Goal: Information Seeking & Learning: Learn about a topic

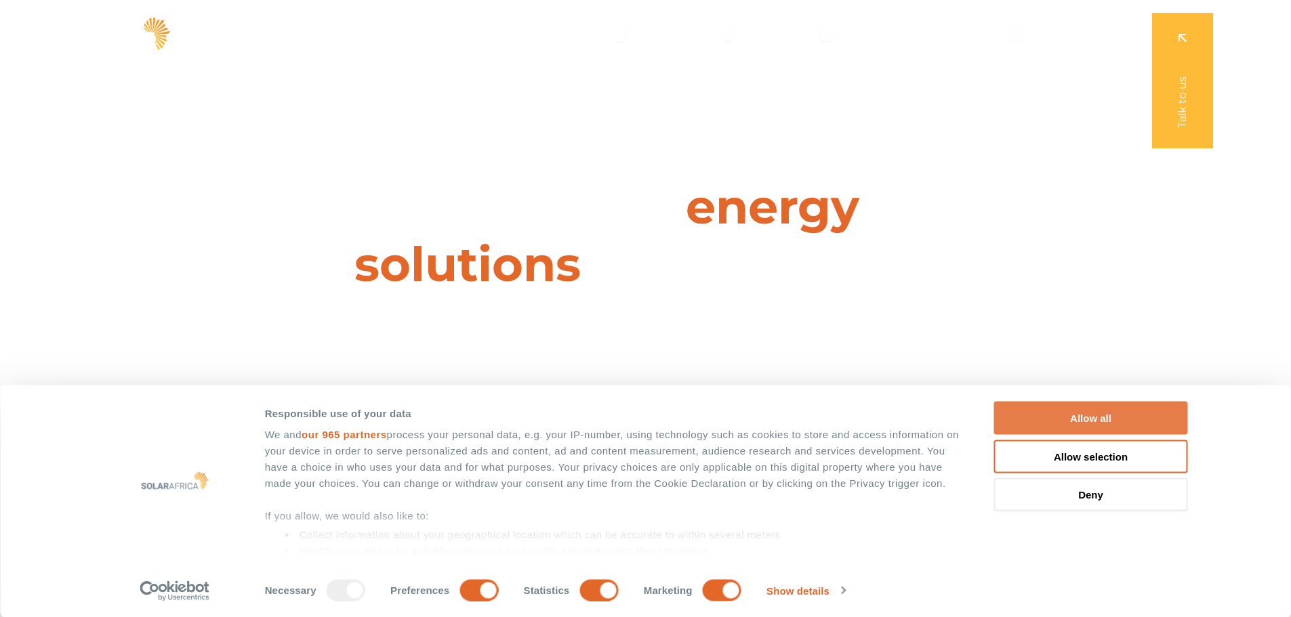
click at [1069, 412] on button "Allow all" at bounding box center [1091, 418] width 194 height 33
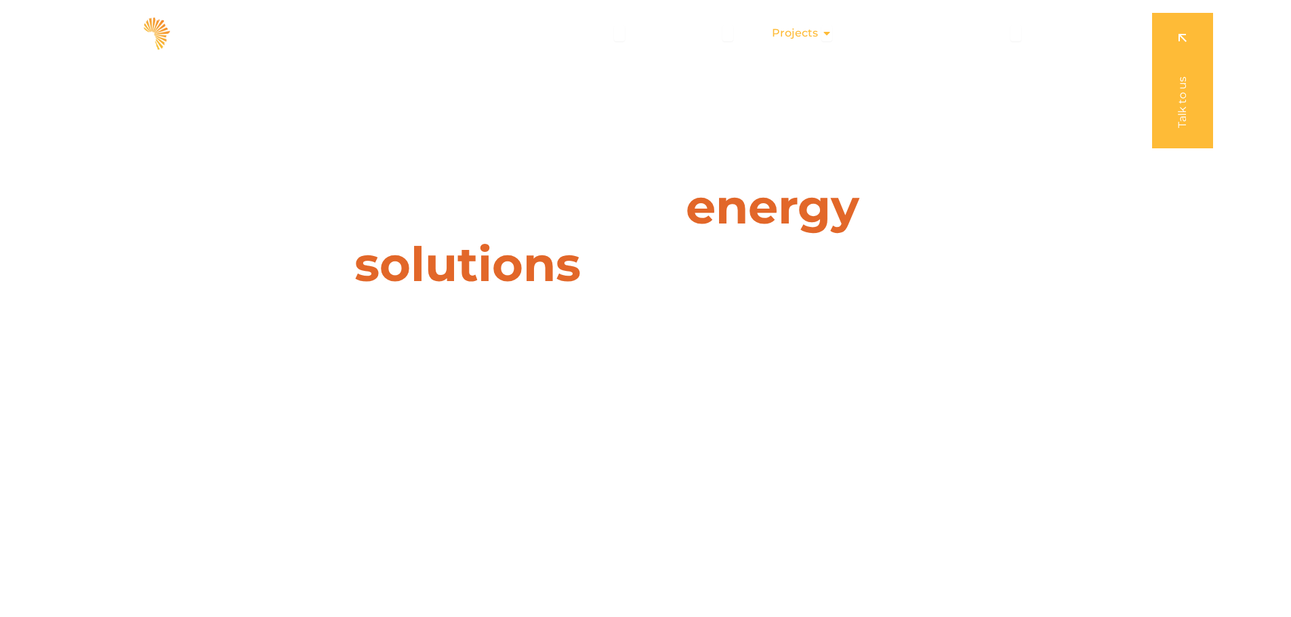
click at [818, 35] on span "Projects" at bounding box center [795, 33] width 46 height 16
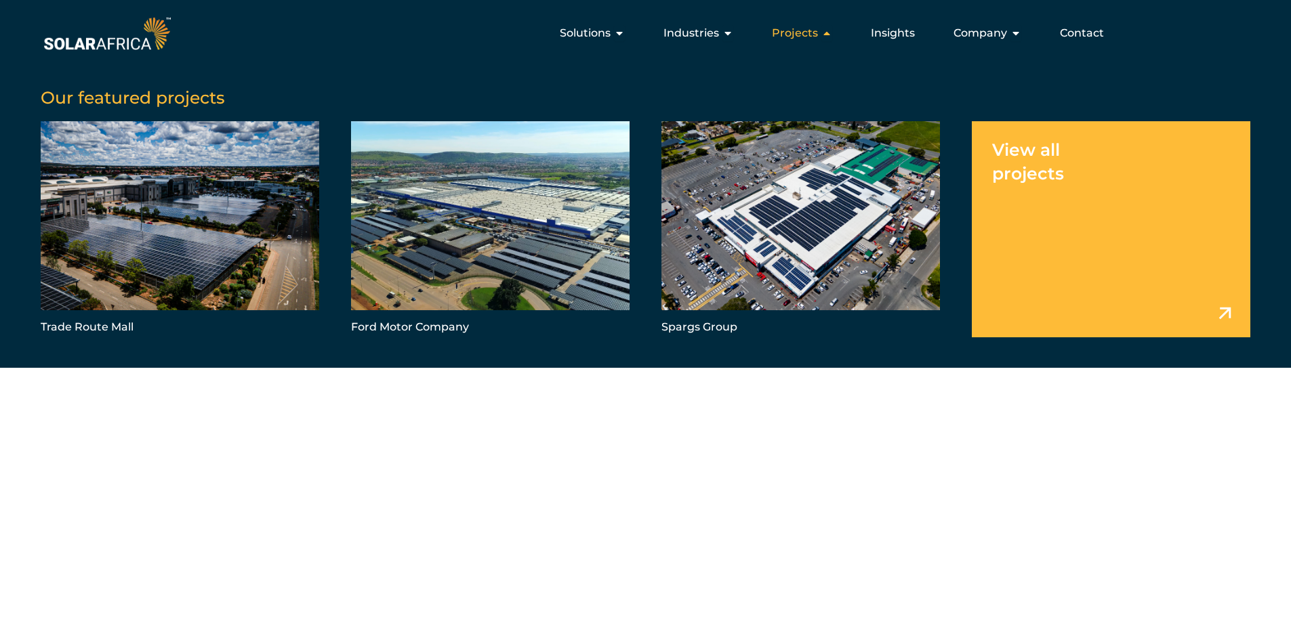
click at [818, 35] on span "Projects" at bounding box center [795, 33] width 46 height 16
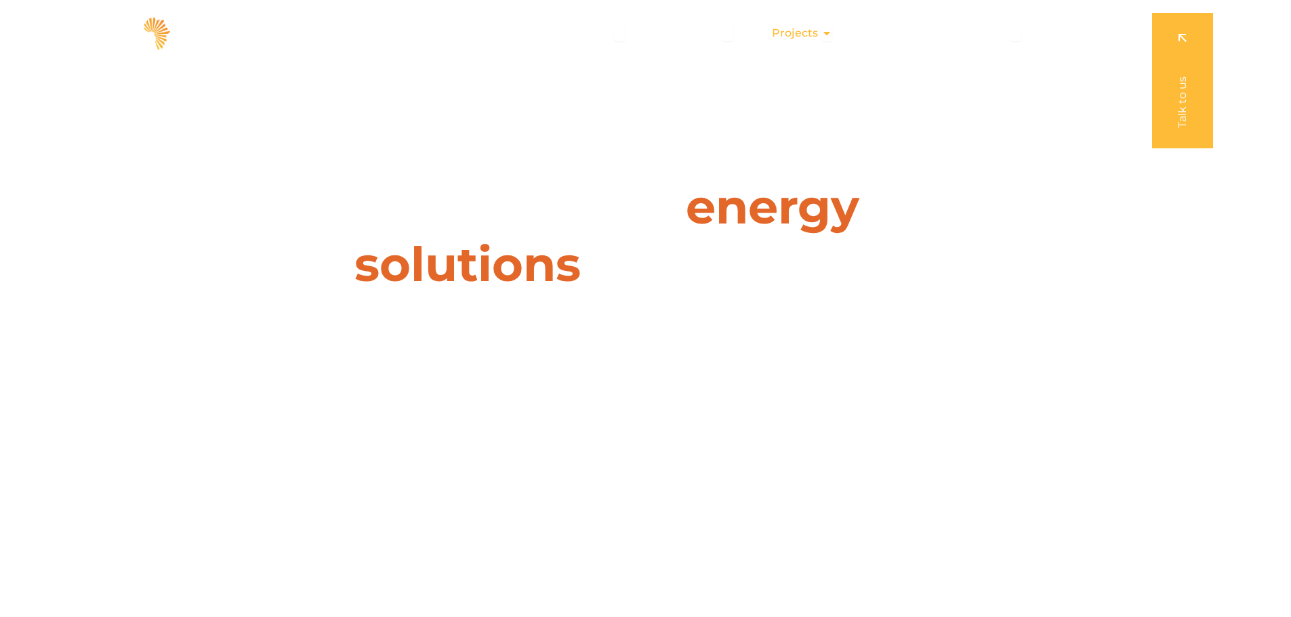
click at [771, 38] on div "Projects Close Projects Open Projects" at bounding box center [802, 33] width 82 height 27
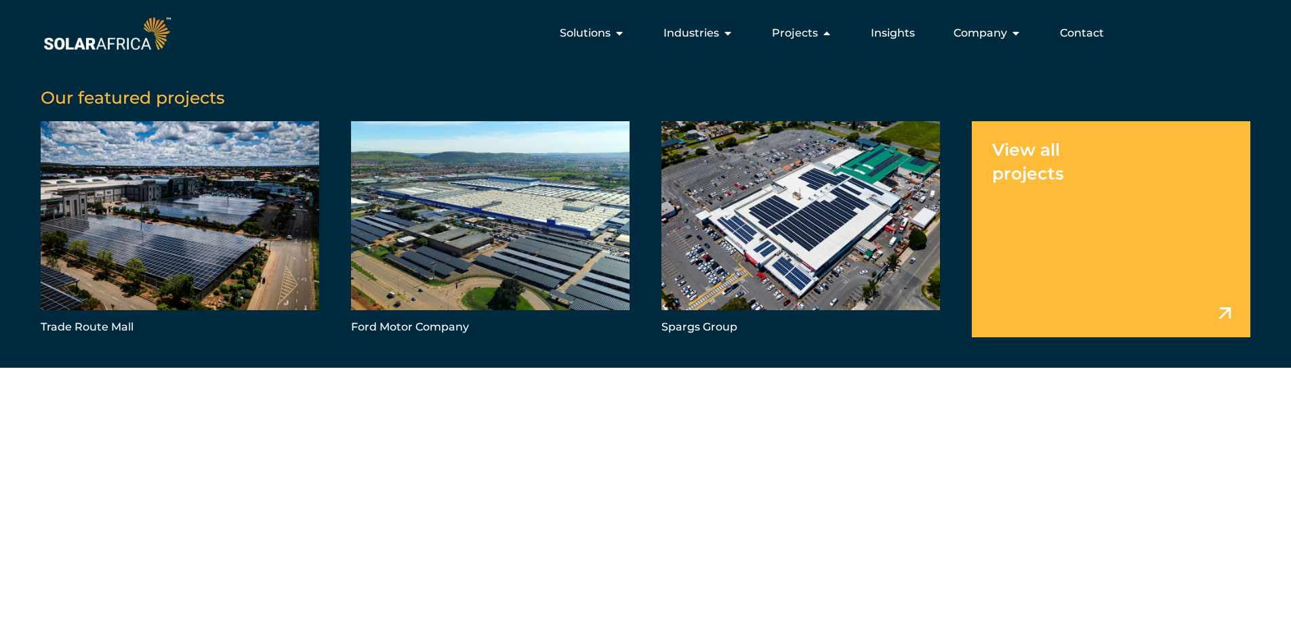
click at [1030, 182] on link "Menu" at bounding box center [1111, 229] width 279 height 216
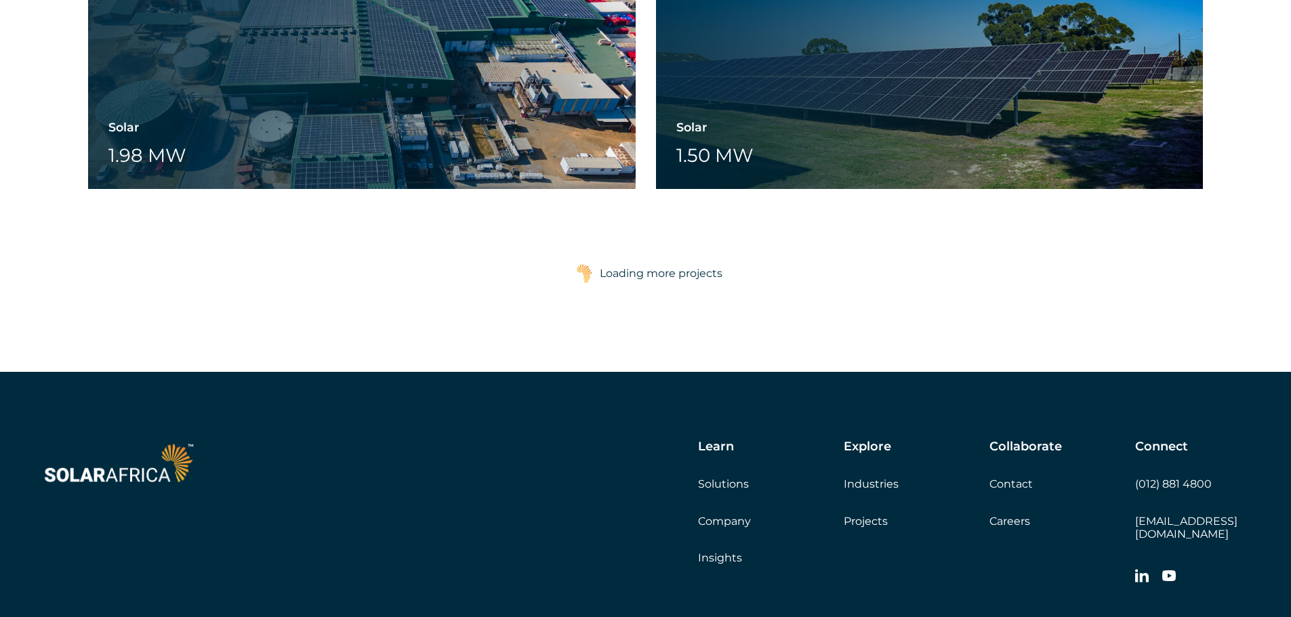
scroll to position [3254, 0]
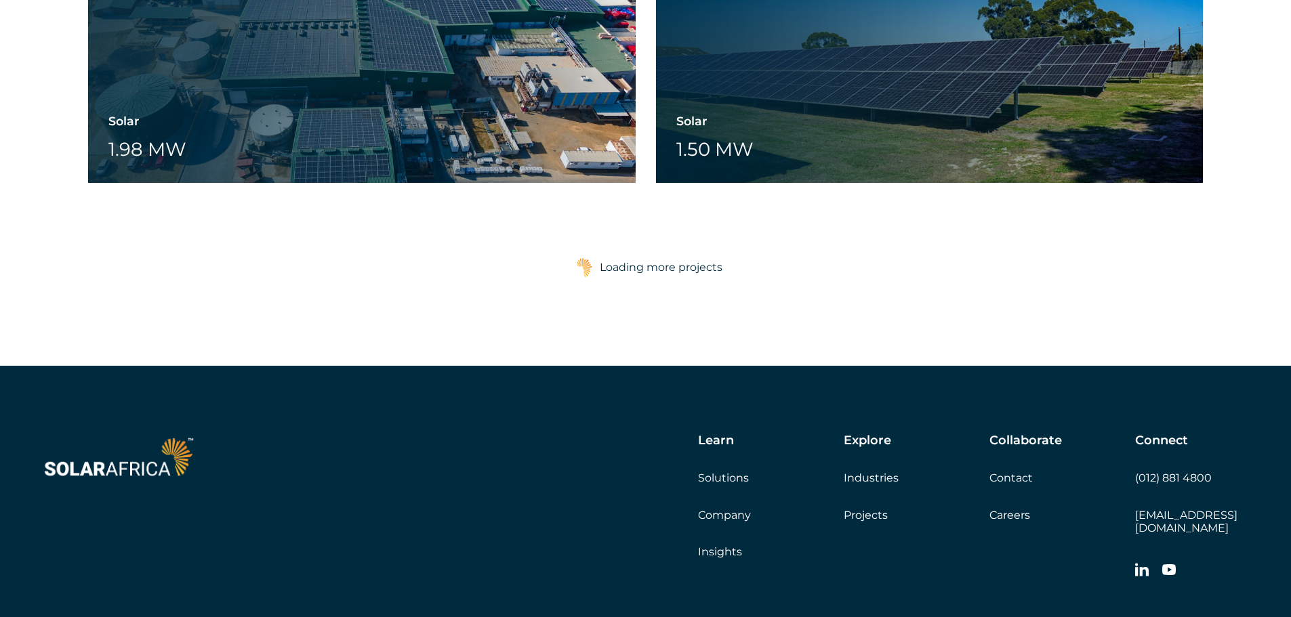
click at [665, 266] on div "Loading more projects" at bounding box center [661, 267] width 123 height 27
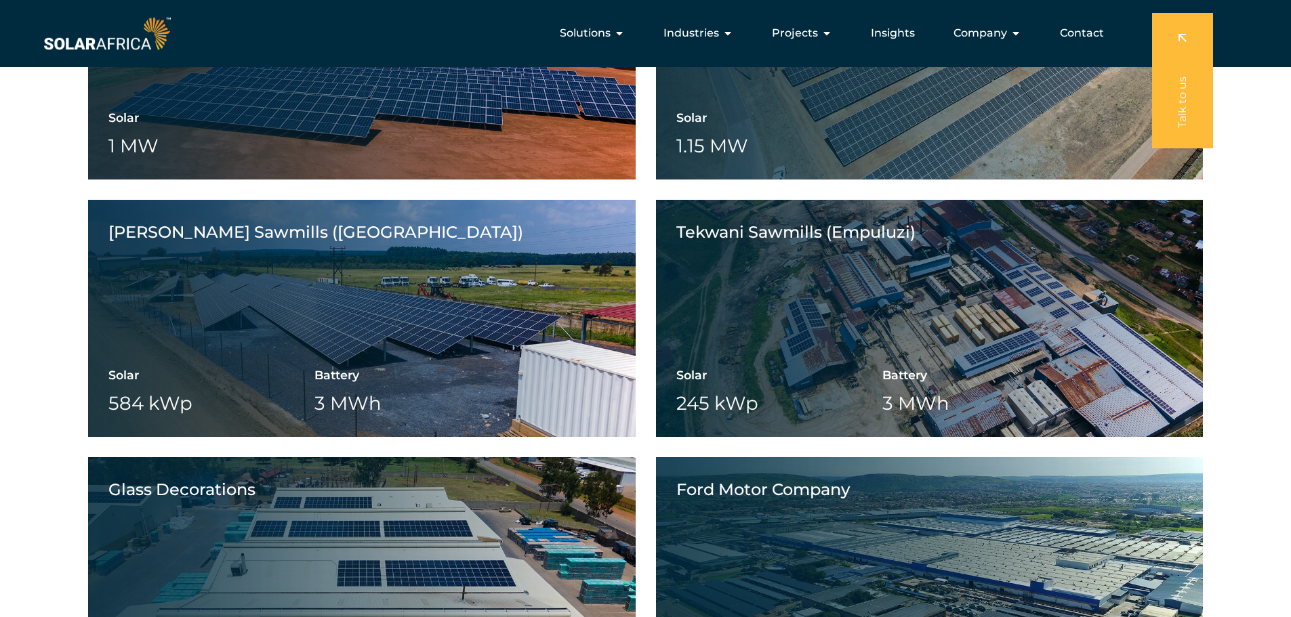
scroll to position [14, 0]
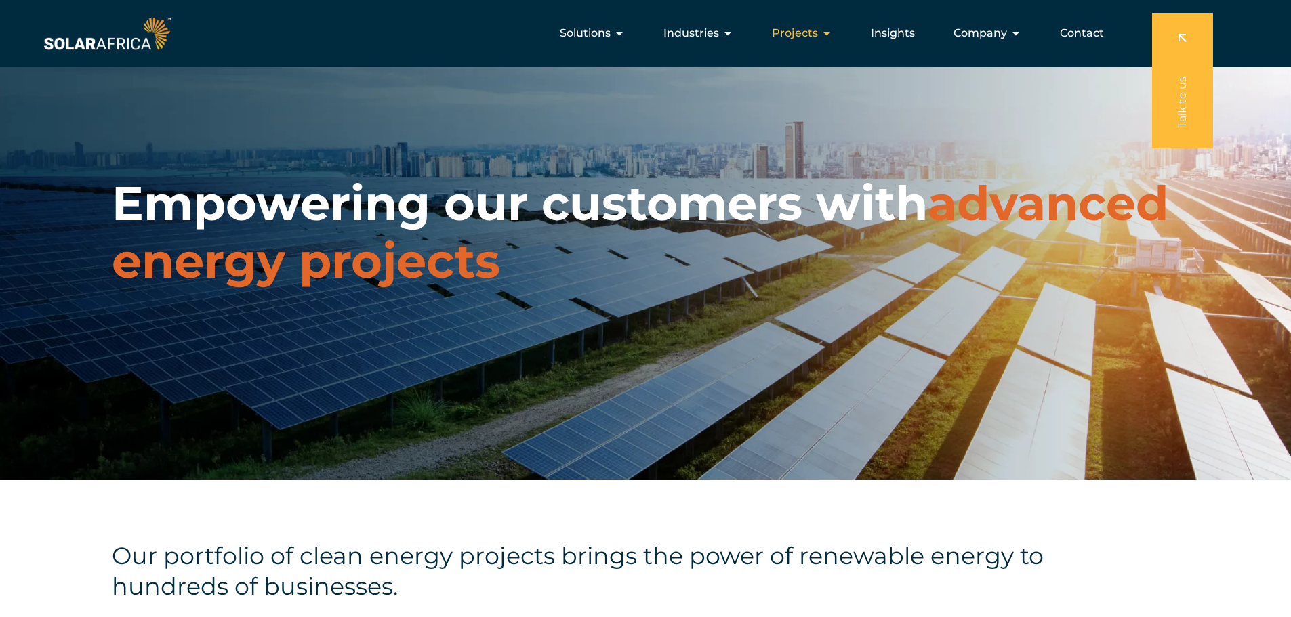
click at [809, 35] on span "Projects" at bounding box center [795, 33] width 46 height 16
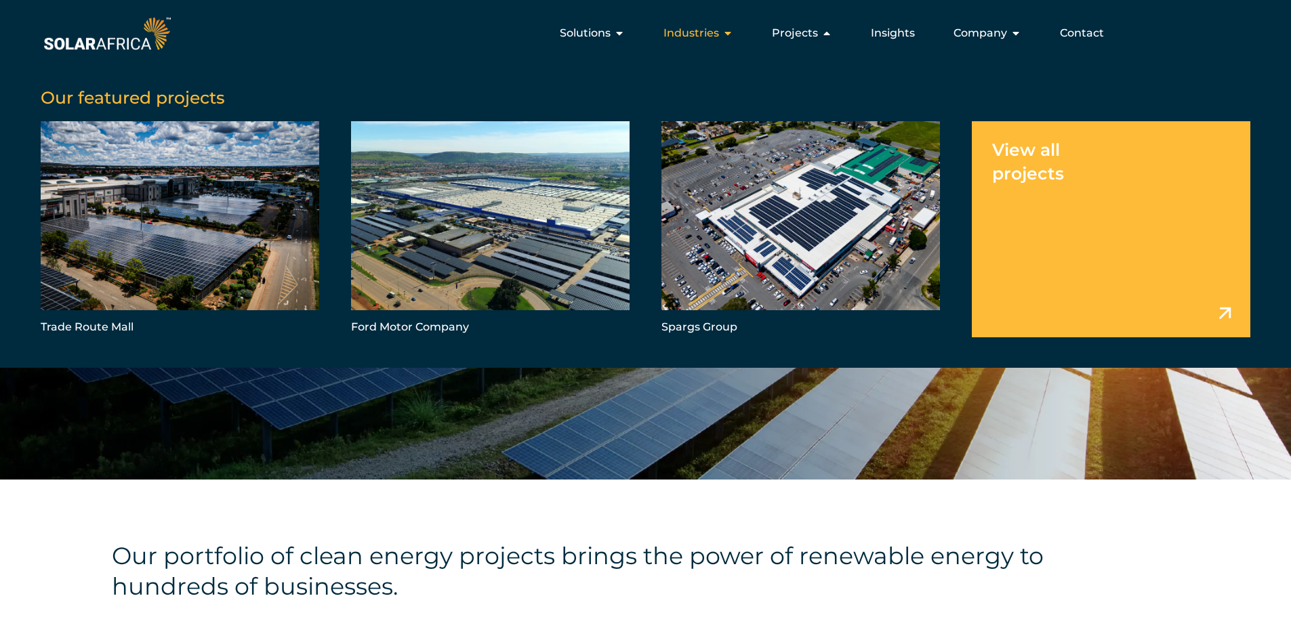
click at [700, 33] on span "Industries" at bounding box center [692, 33] width 56 height 16
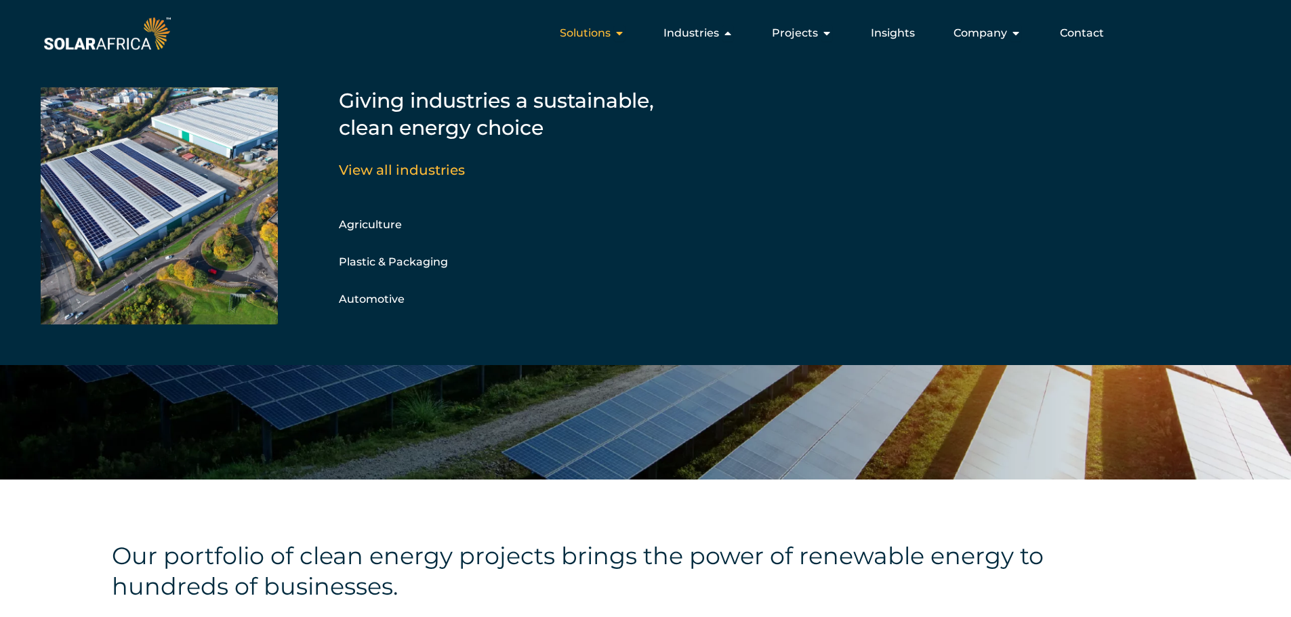
click at [607, 36] on span "Solutions" at bounding box center [585, 33] width 51 height 16
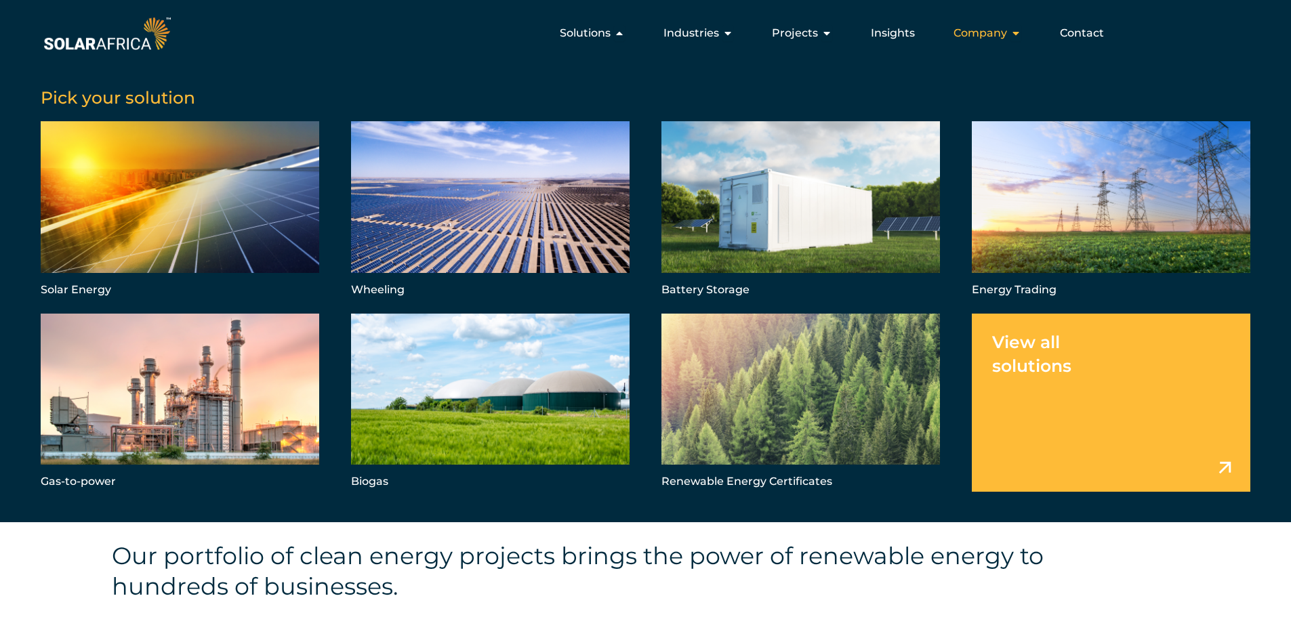
click at [994, 39] on span "Company" at bounding box center [981, 33] width 54 height 16
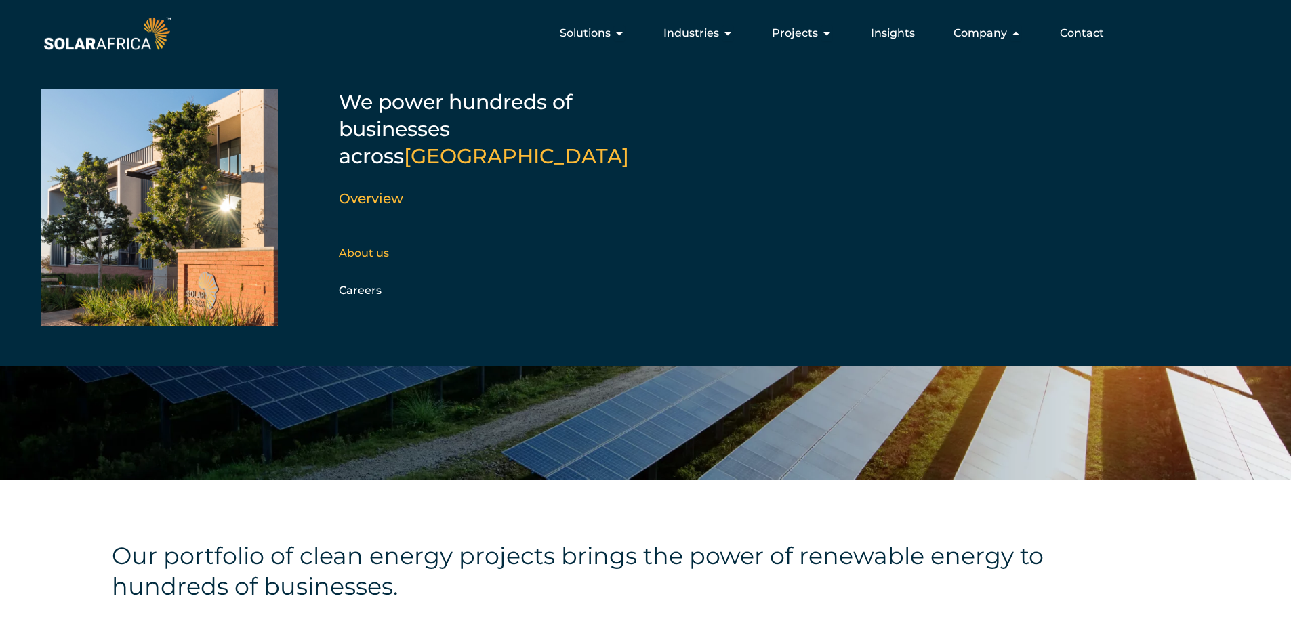
click at [373, 247] on link "About us" at bounding box center [364, 253] width 50 height 13
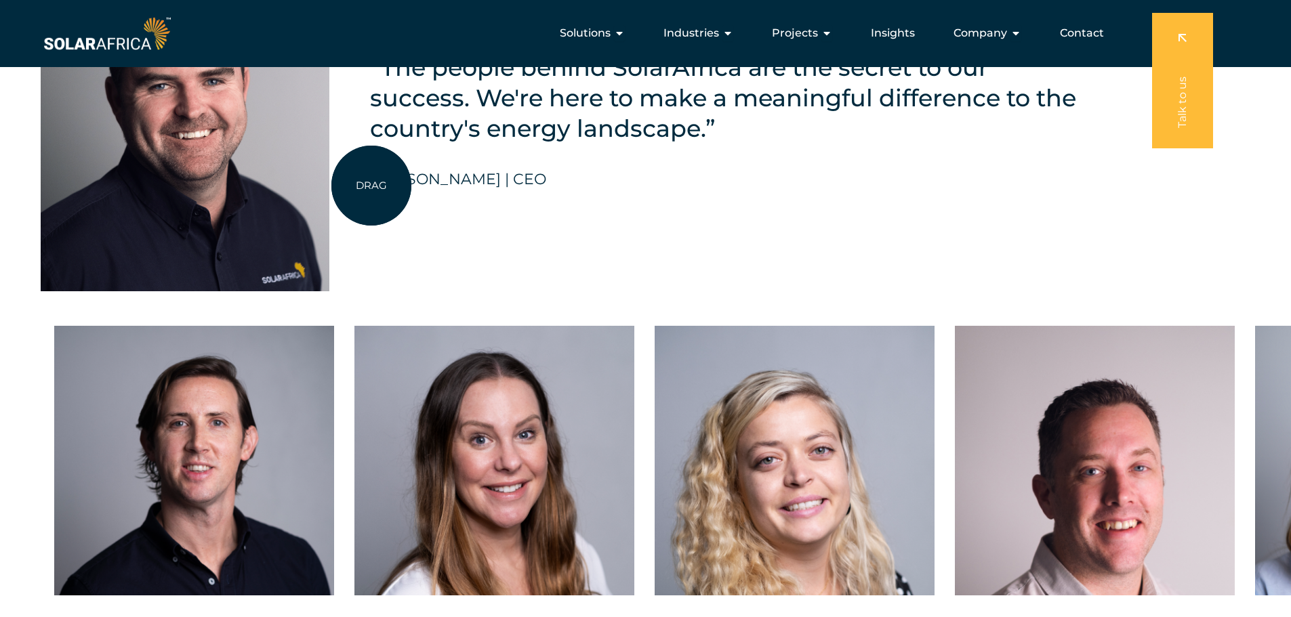
scroll to position [3186, 0]
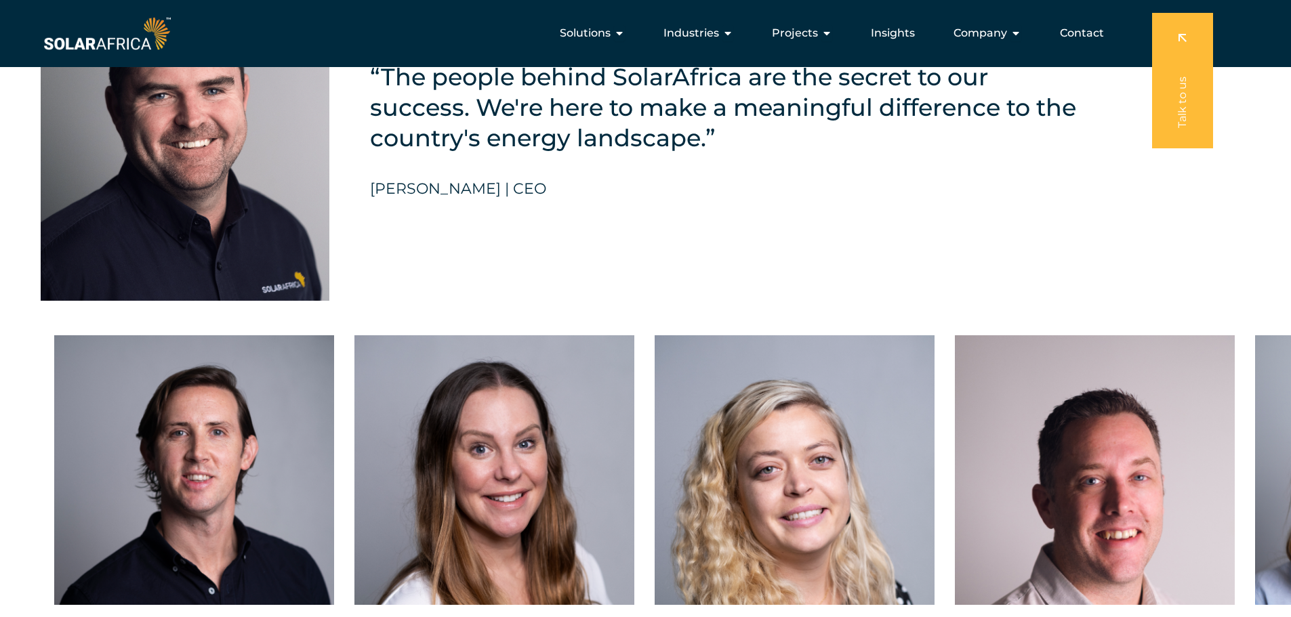
click at [457, 135] on h5 "“The people behind SolarAfrica are the secret to our success. We're here to mak…" at bounding box center [727, 108] width 714 height 92
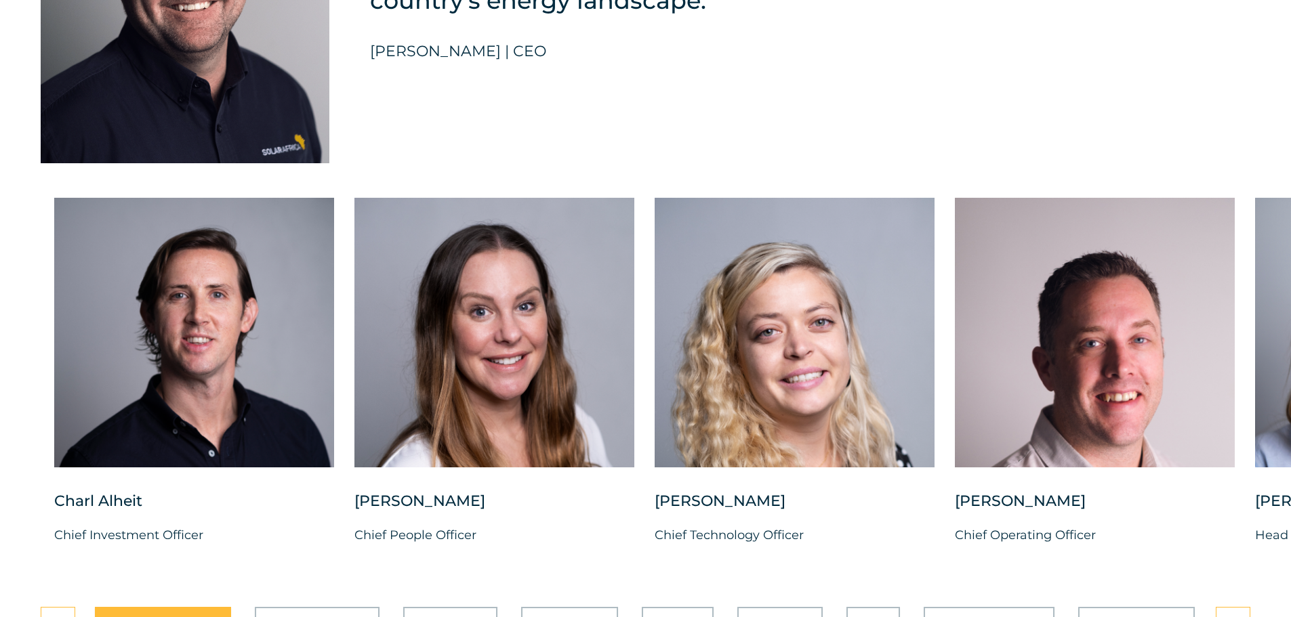
scroll to position [3457, 0]
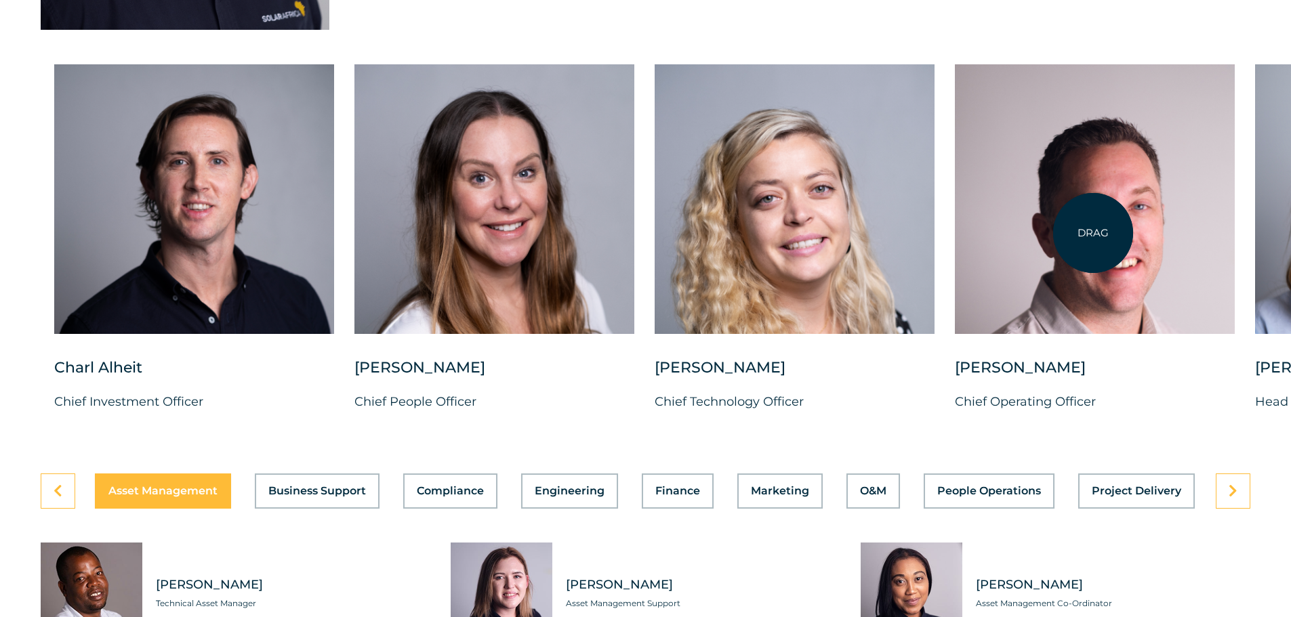
click at [1070, 231] on div at bounding box center [1095, 199] width 280 height 270
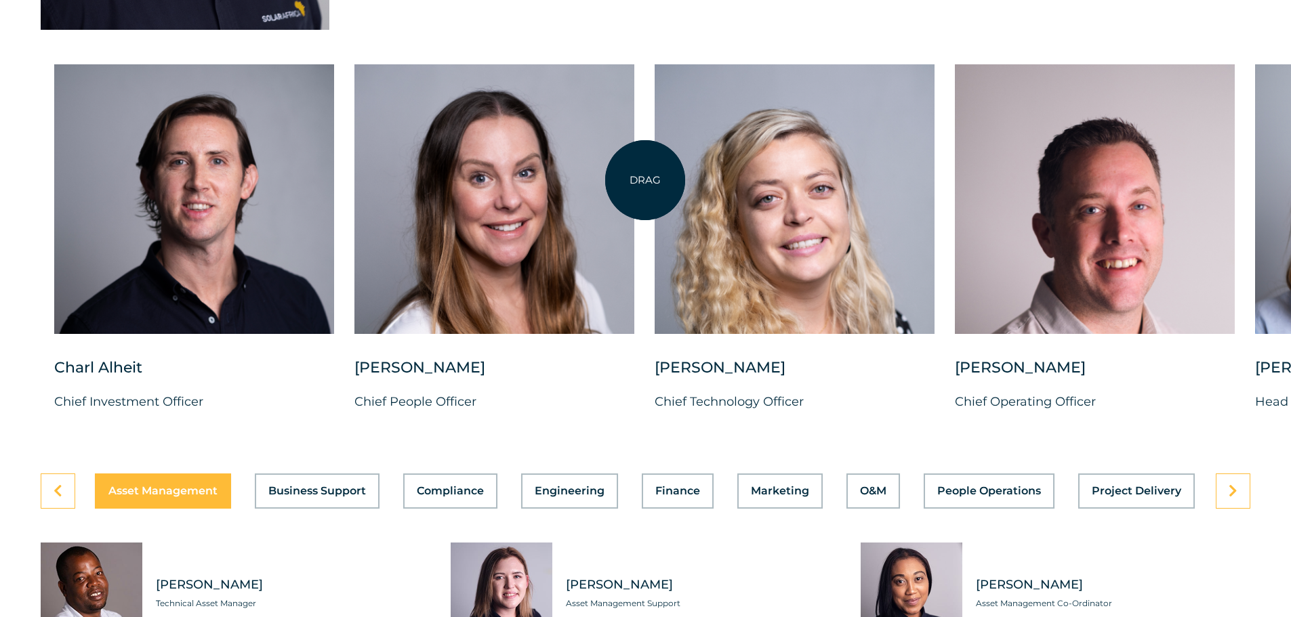
click at [645, 180] on div "Charl Alheit Chief Investment Officer Candice Seggie Chief People Officer Suné …" at bounding box center [1255, 248] width 2511 height 369
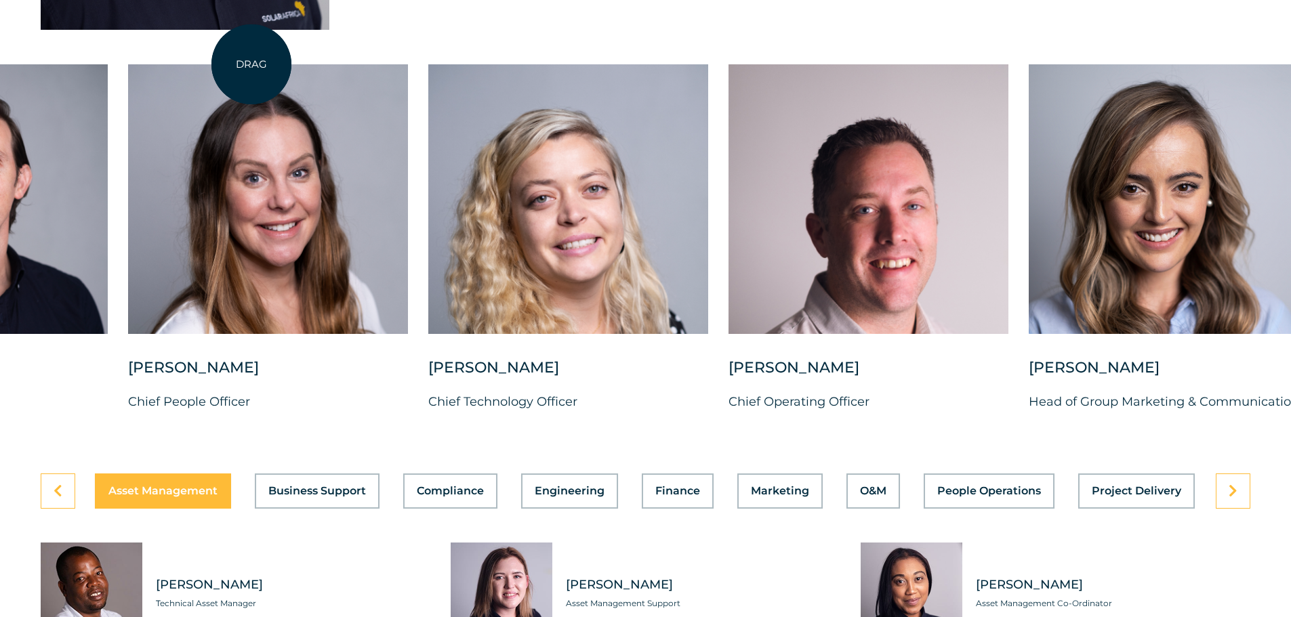
drag, startPoint x: 478, startPoint y: 75, endPoint x: 159, endPoint y: 68, distance: 318.6
click at [159, 66] on div at bounding box center [268, 199] width 280 height 270
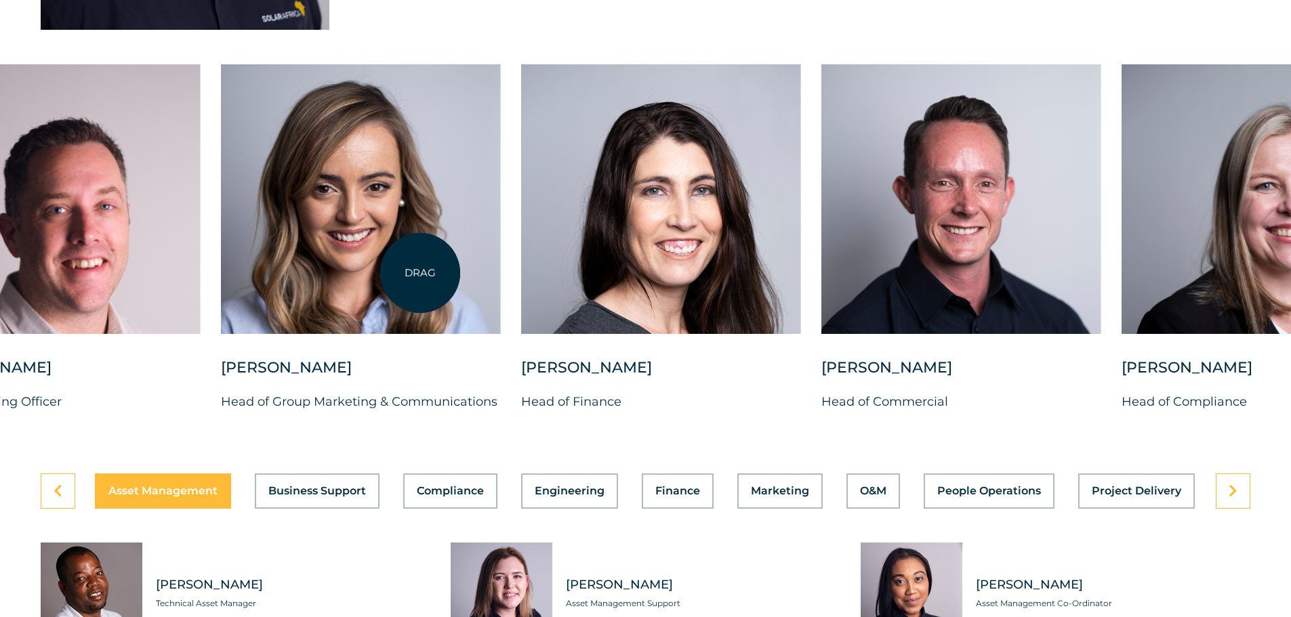
drag, startPoint x: 1148, startPoint y: 289, endPoint x: 420, endPoint y: 273, distance: 727.5
click at [420, 273] on div at bounding box center [361, 199] width 280 height 270
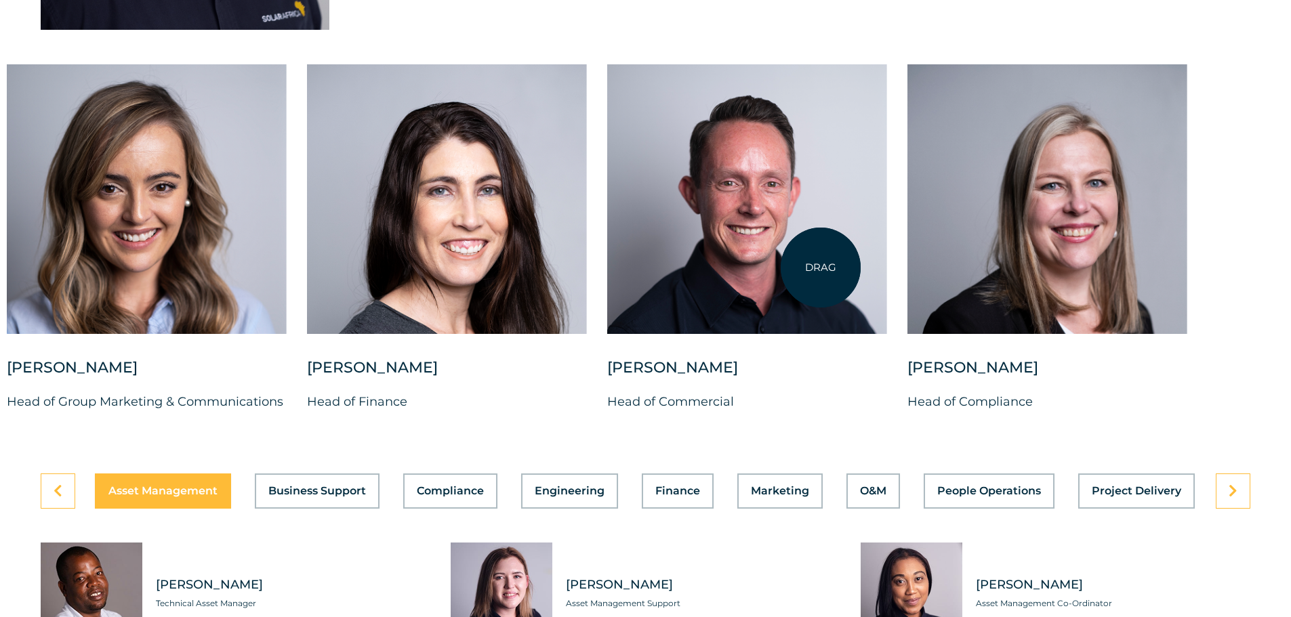
drag, startPoint x: 1059, startPoint y: 274, endPoint x: 821, endPoint y: 268, distance: 238.0
click at [821, 268] on div "Charl Alheit Chief Investment Officer Candice Seggie Chief People Officer Suné …" at bounding box center [6, 248] width 2511 height 369
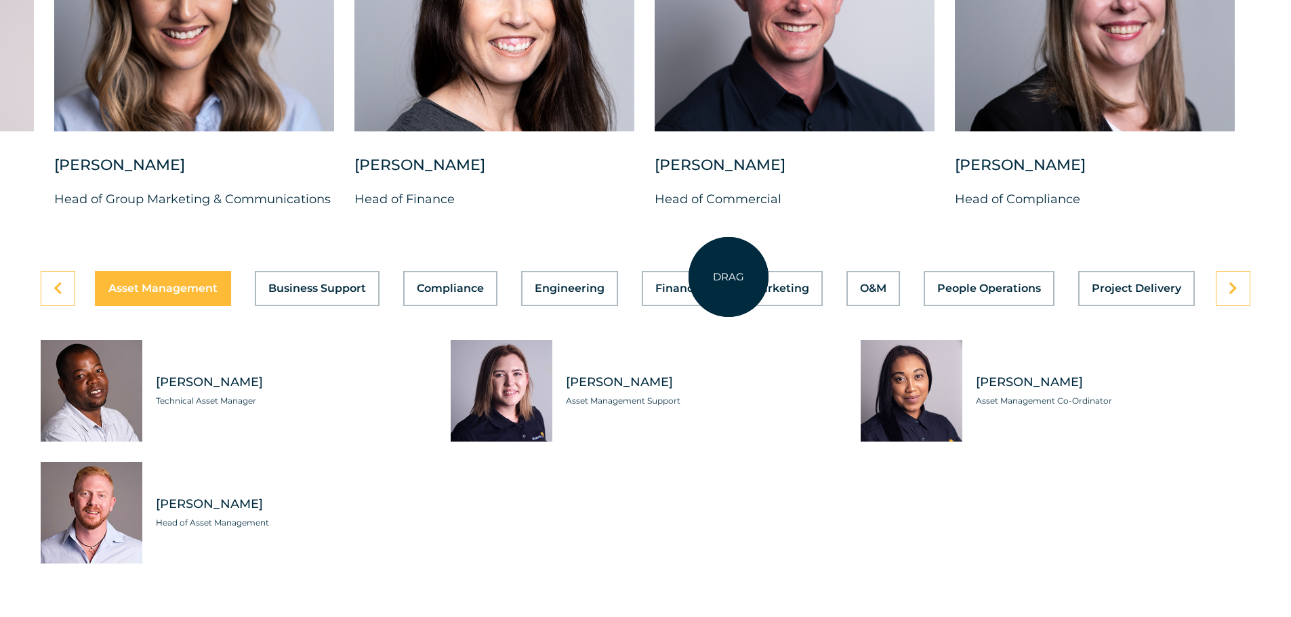
scroll to position [3660, 0]
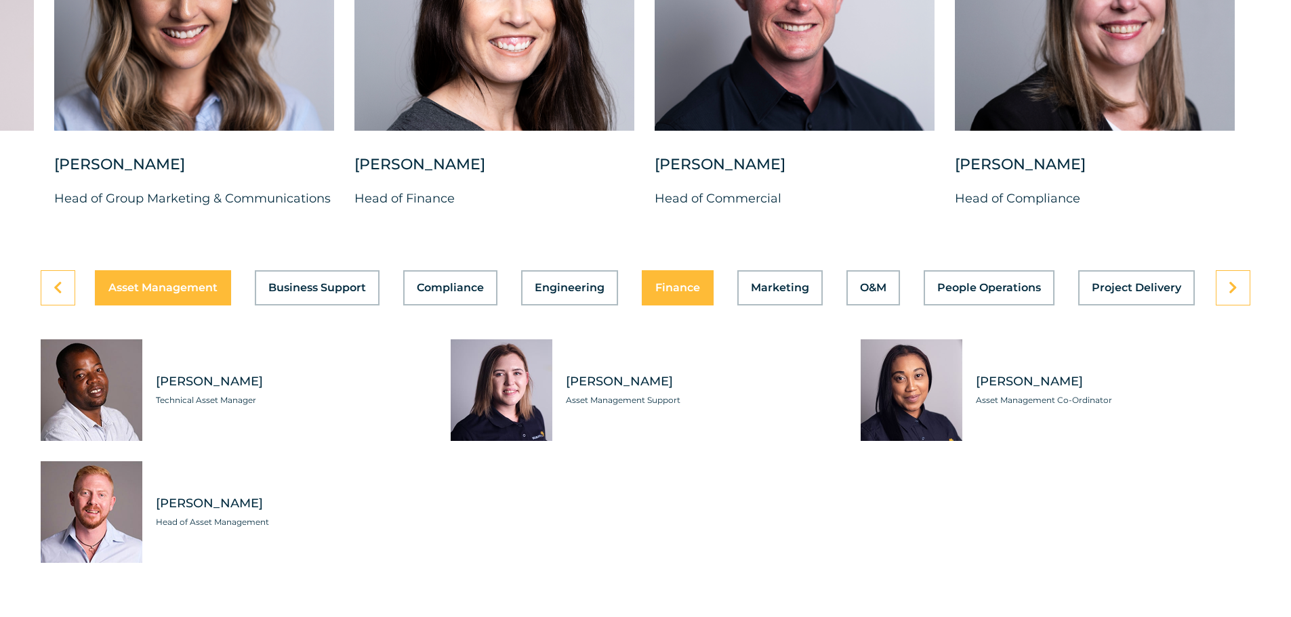
click at [692, 283] on span "Finance" at bounding box center [677, 288] width 45 height 11
click at [692, 282] on div "Asset Management Business Support Compliance Engineering Finance Marketing O&M …" at bounding box center [646, 287] width 1210 height 35
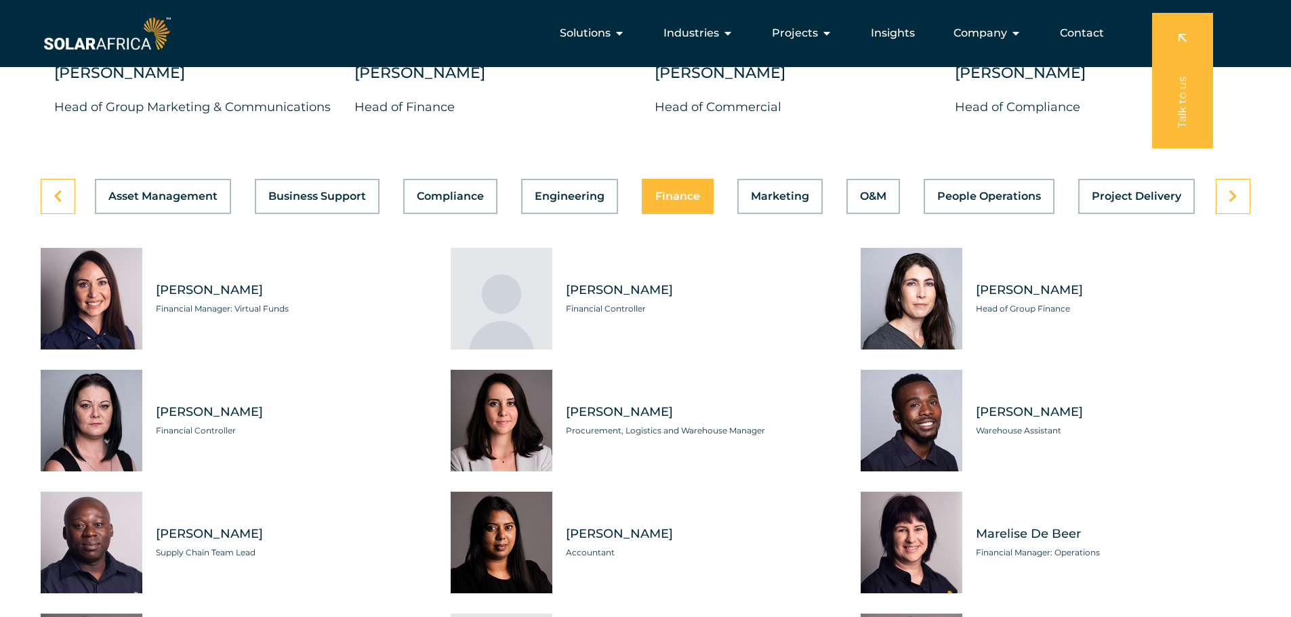
scroll to position [3728, 0]
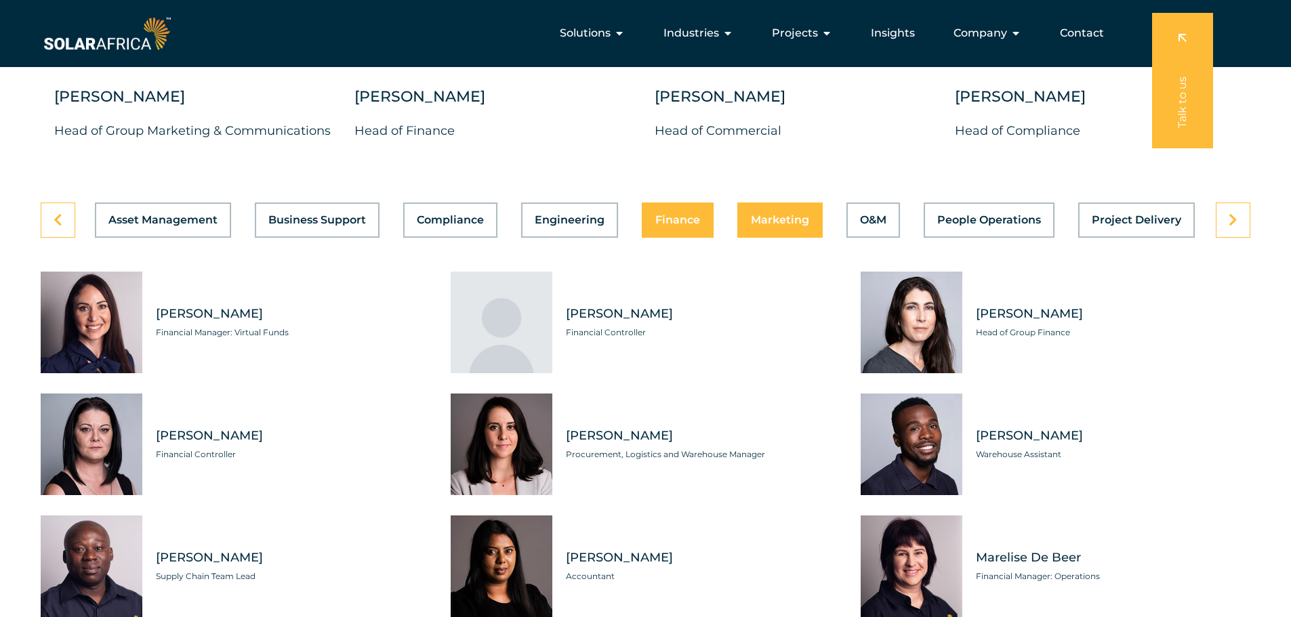
click at [798, 215] on span "Marketing" at bounding box center [780, 220] width 58 height 11
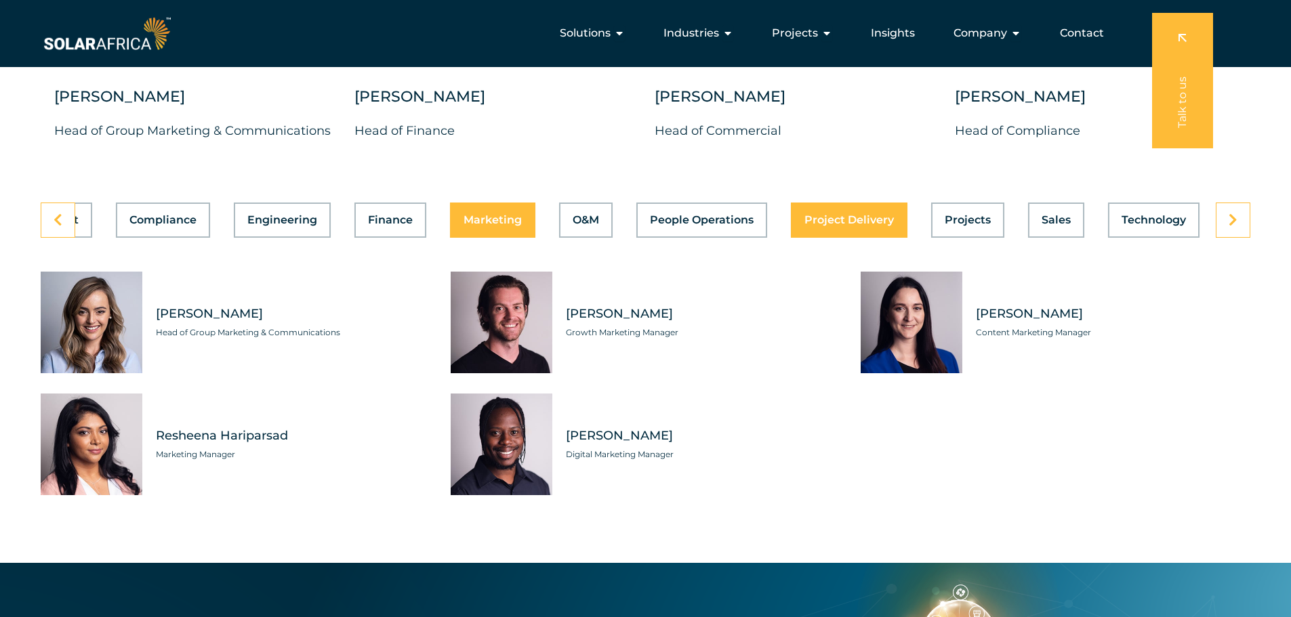
scroll to position [0, 288]
click at [968, 203] on button "Projects" at bounding box center [967, 220] width 73 height 35
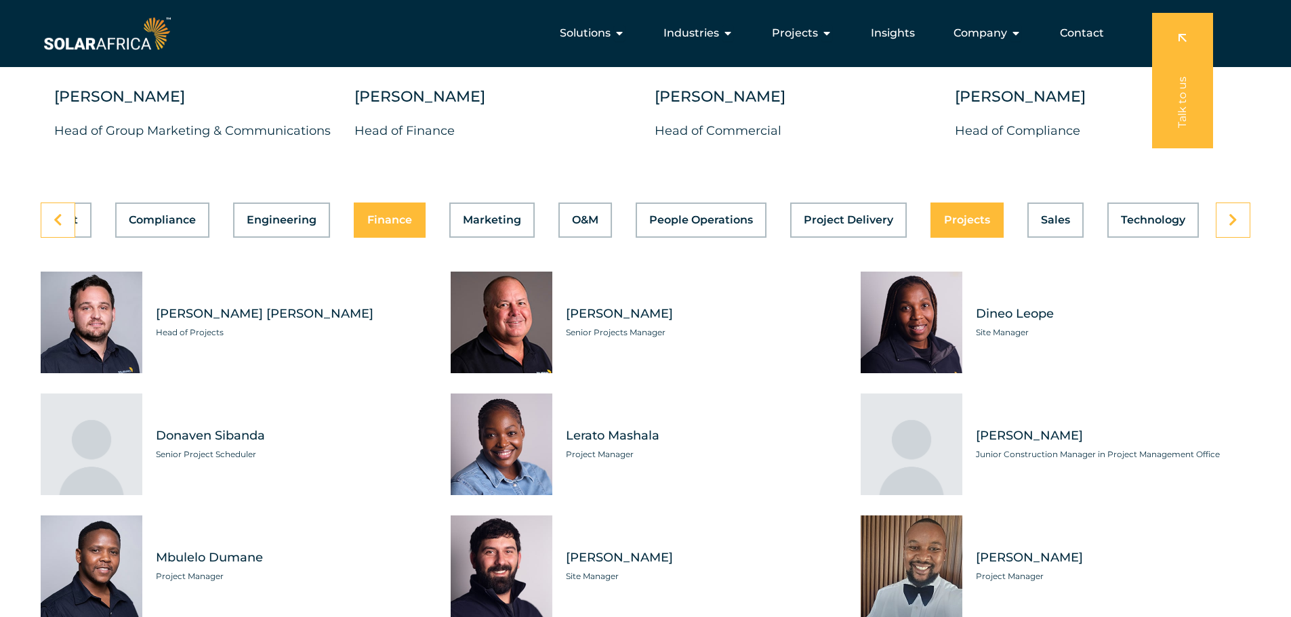
click at [378, 221] on button "Finance" at bounding box center [390, 220] width 72 height 35
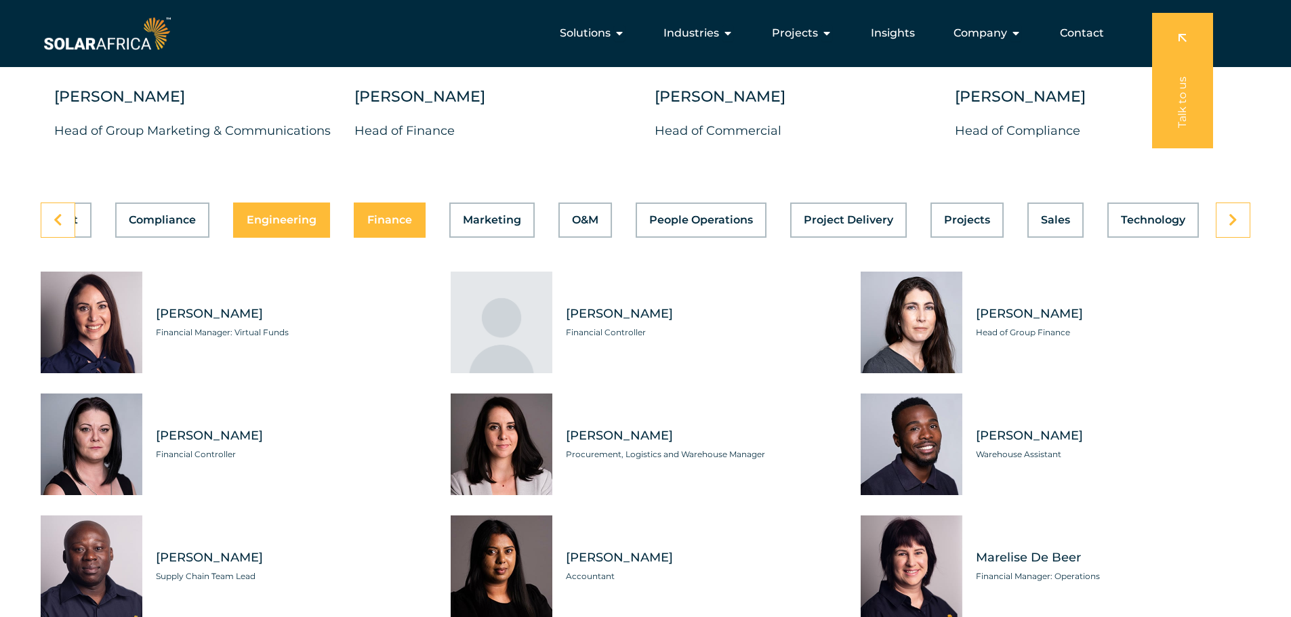
scroll to position [0, 30]
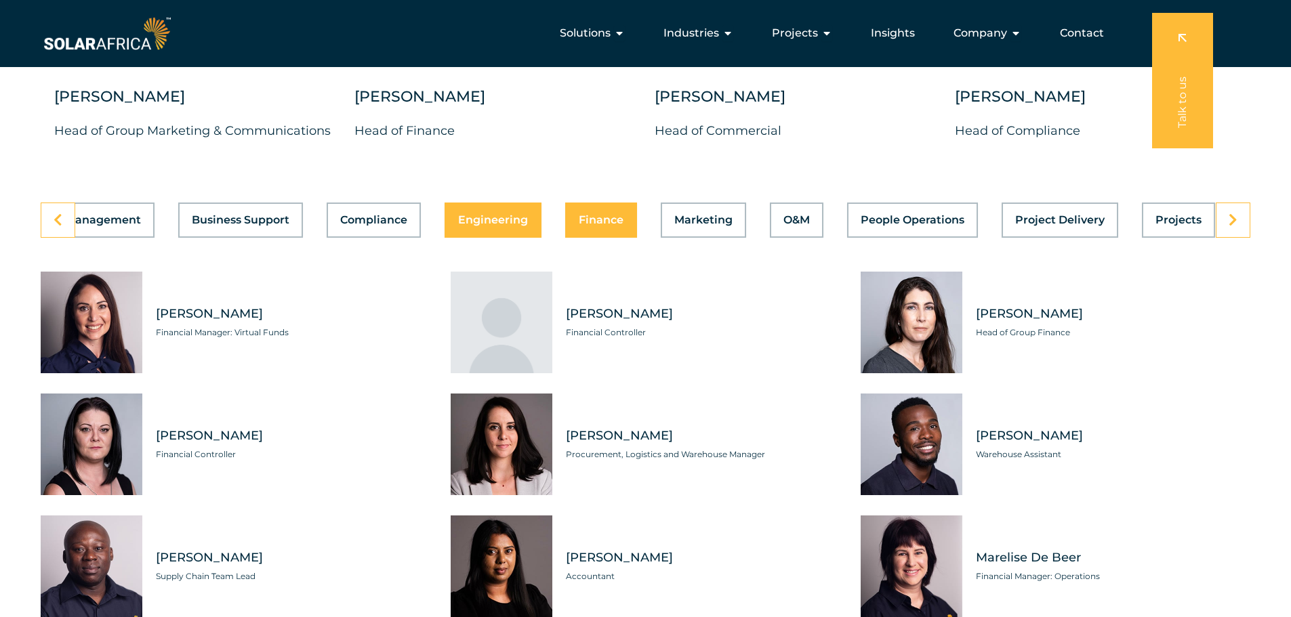
click at [268, 217] on div "Asset Management Business Support Compliance Engineering Finance Marketing O&M …" at bounding box center [646, 220] width 1210 height 35
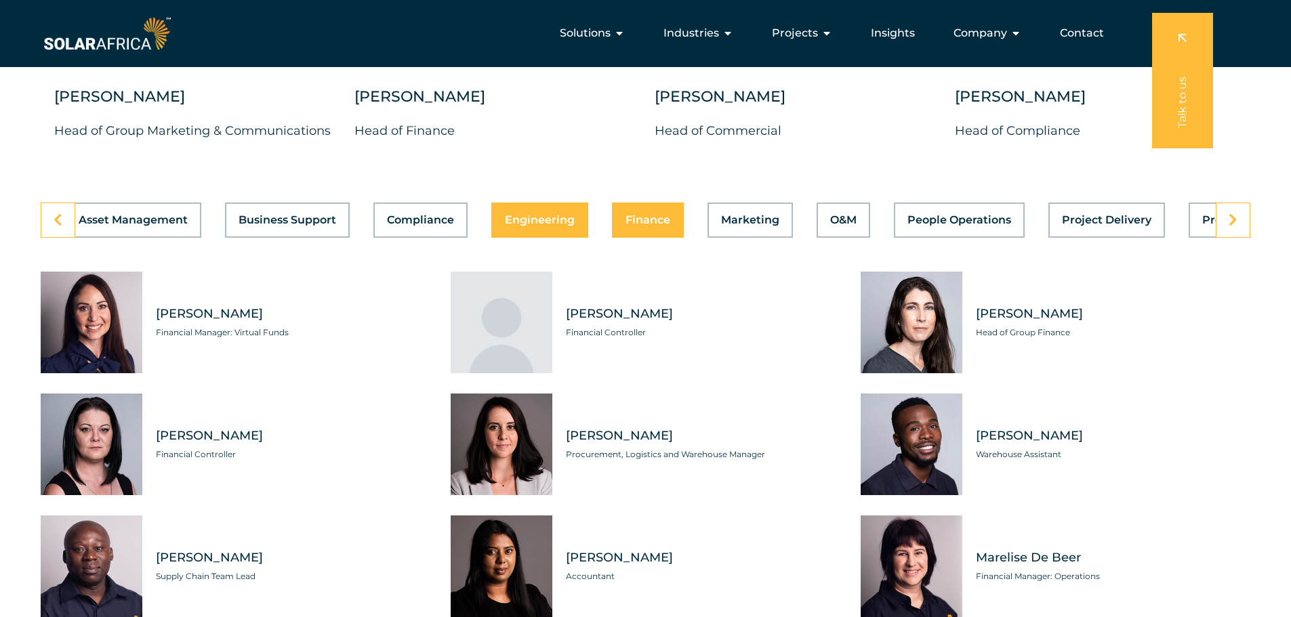
scroll to position [0, 0]
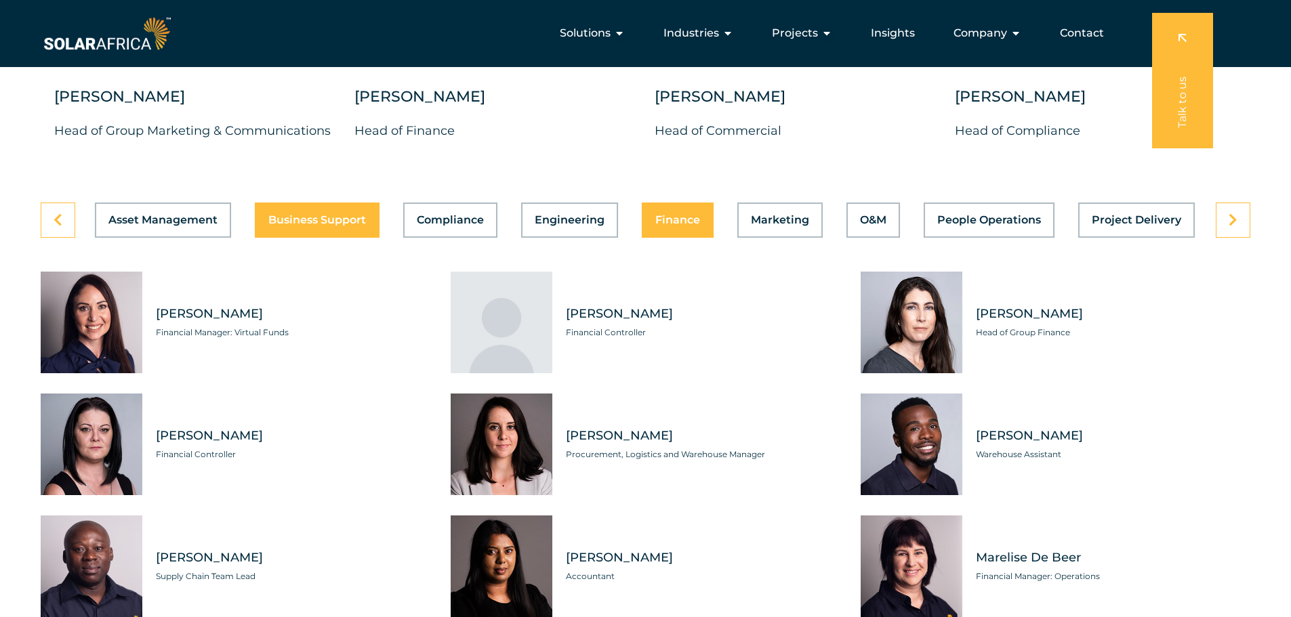
click at [275, 216] on span "Business Support" at bounding box center [317, 220] width 98 height 11
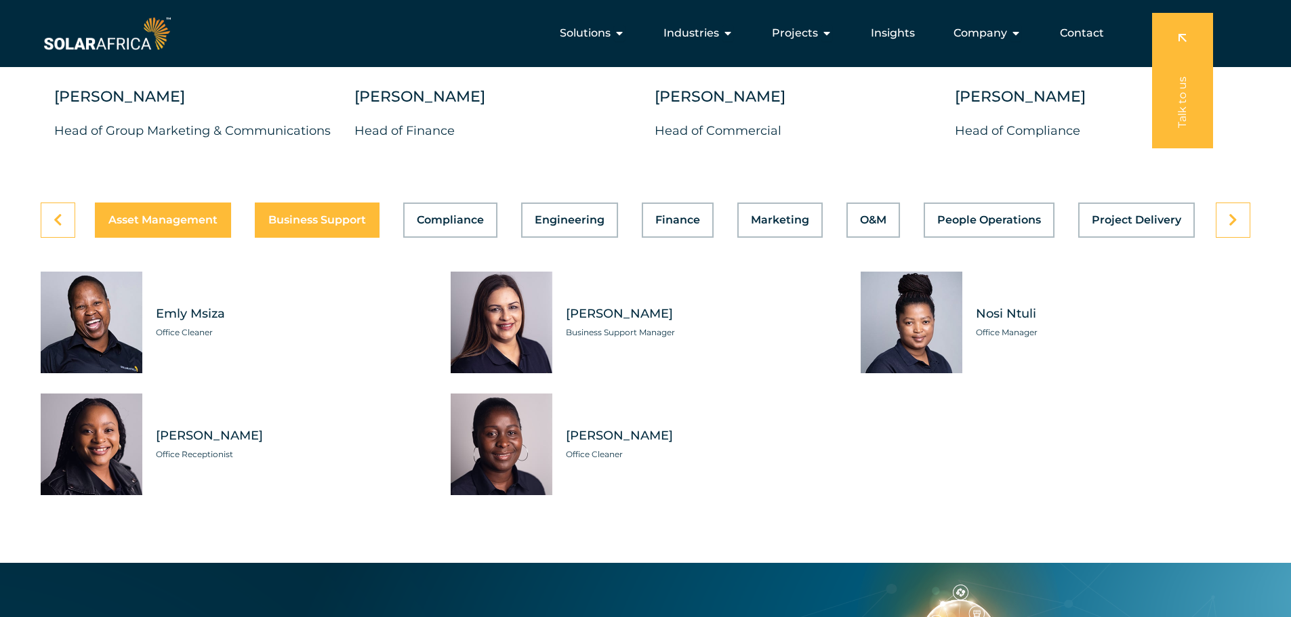
click at [208, 215] on span "Asset Management" at bounding box center [162, 220] width 109 height 11
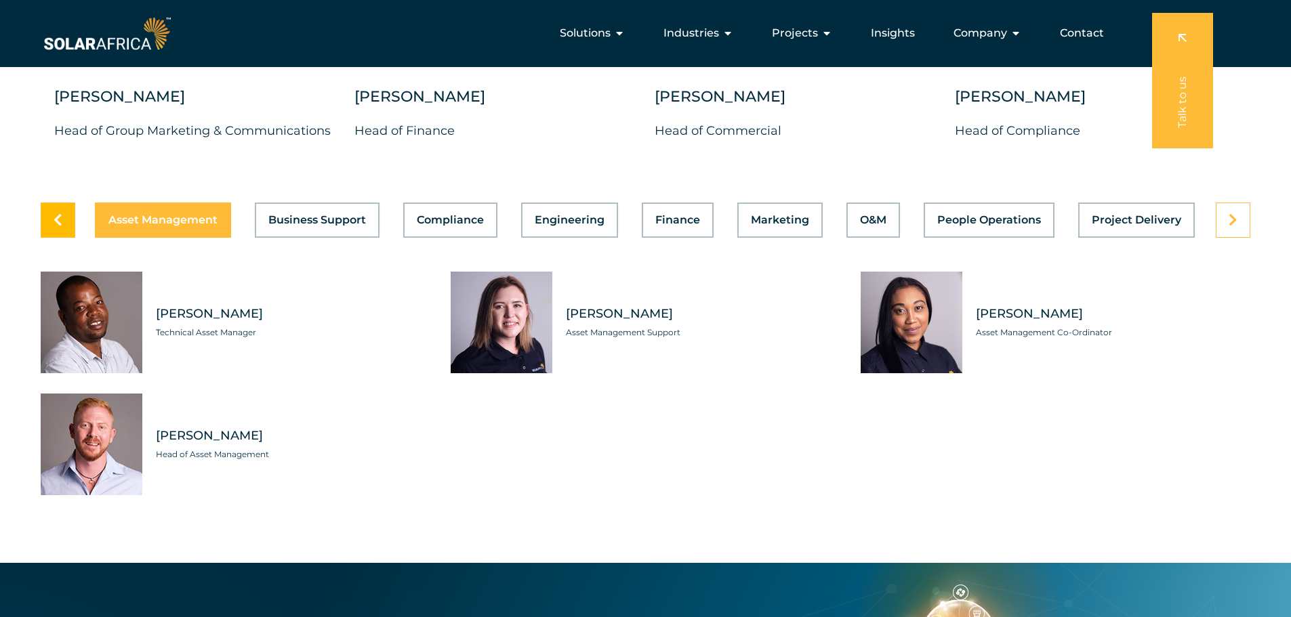
click at [60, 218] on link at bounding box center [58, 220] width 35 height 35
click at [1199, 217] on div "Asset Management Business Support Compliance Engineering Finance Marketing O&M …" at bounding box center [646, 220] width 1210 height 35
click at [1167, 215] on span "Project Delivery" at bounding box center [1136, 220] width 89 height 11
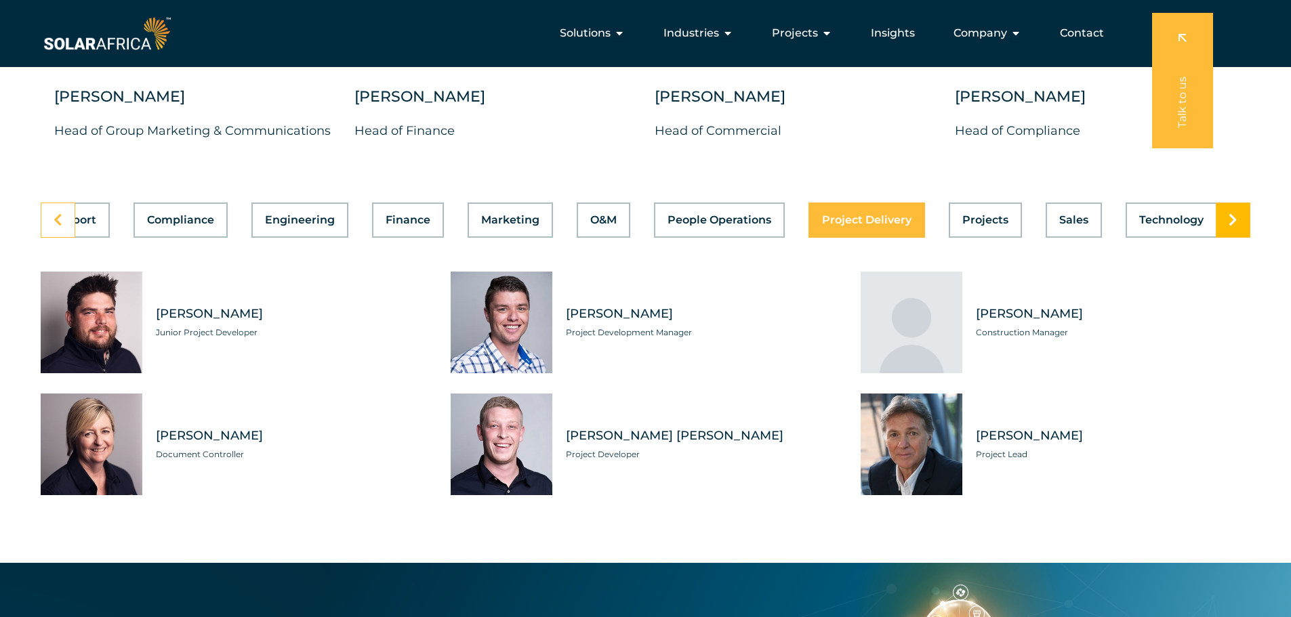
scroll to position [0, 288]
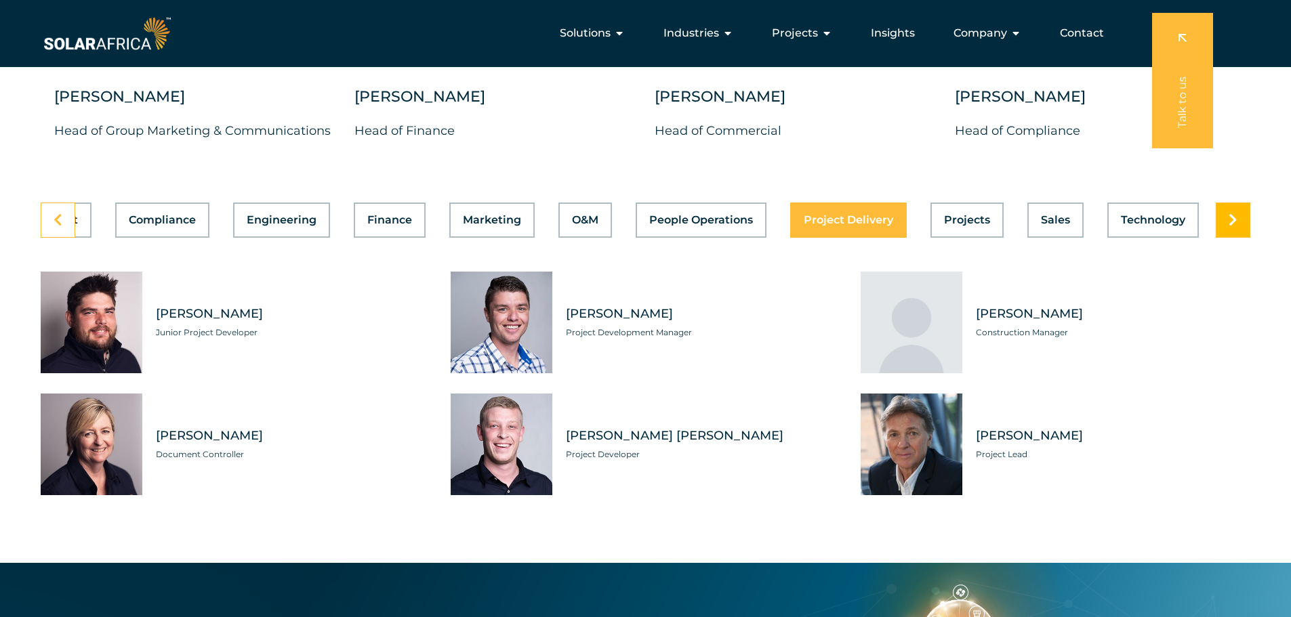
click at [1228, 212] on link at bounding box center [1233, 220] width 35 height 35
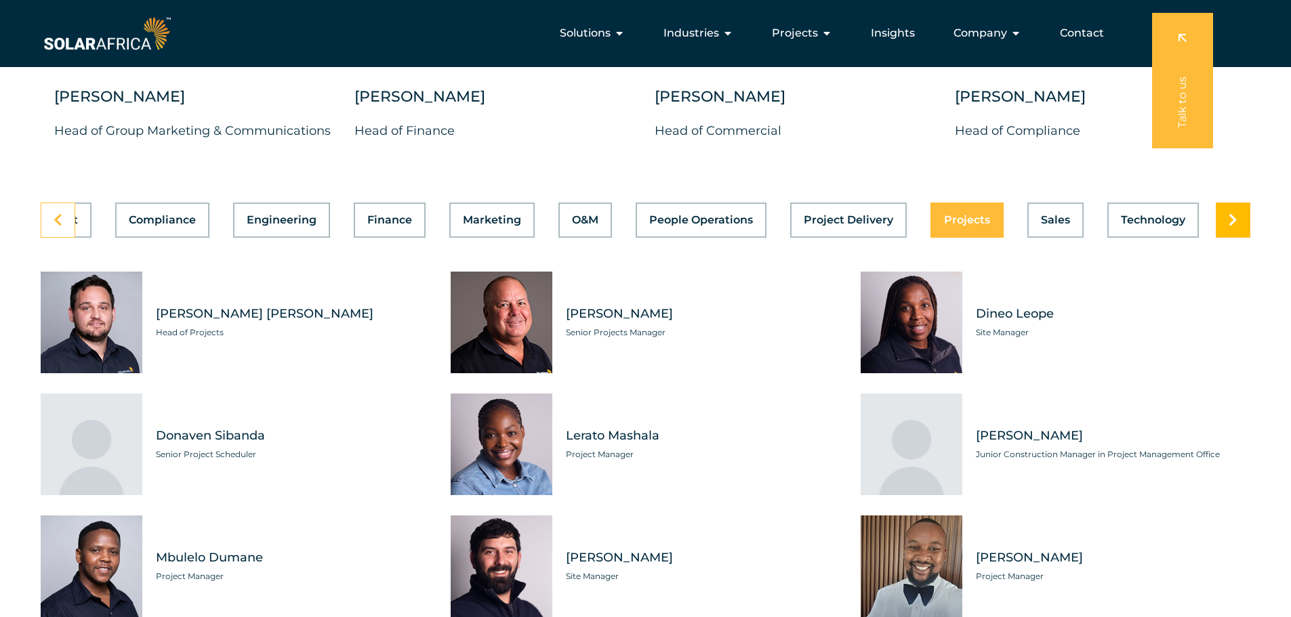
click at [1228, 212] on link at bounding box center [1233, 220] width 35 height 35
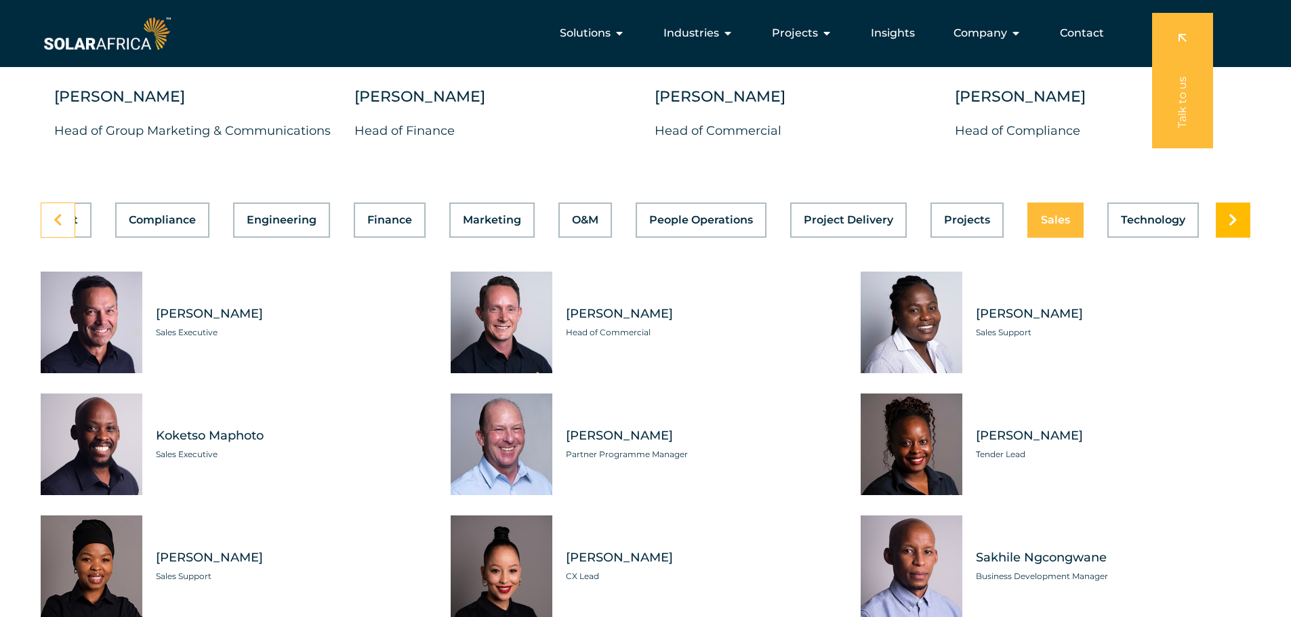
click at [1228, 212] on link at bounding box center [1233, 220] width 35 height 35
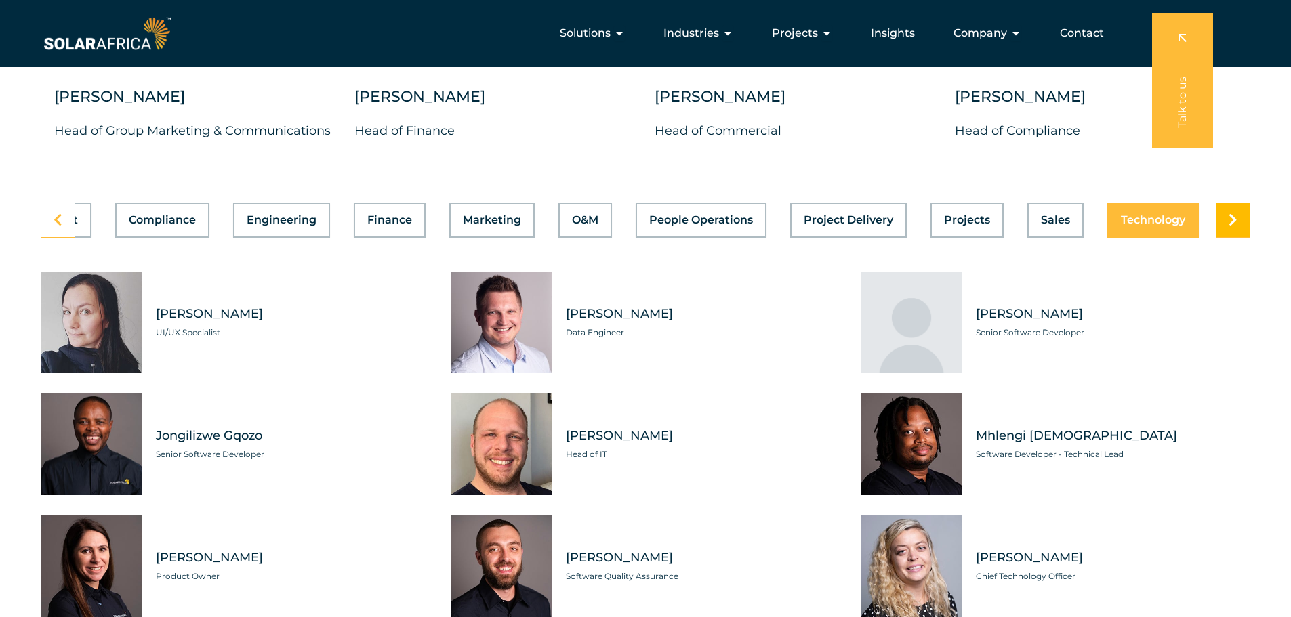
click at [1228, 212] on link at bounding box center [1233, 220] width 35 height 35
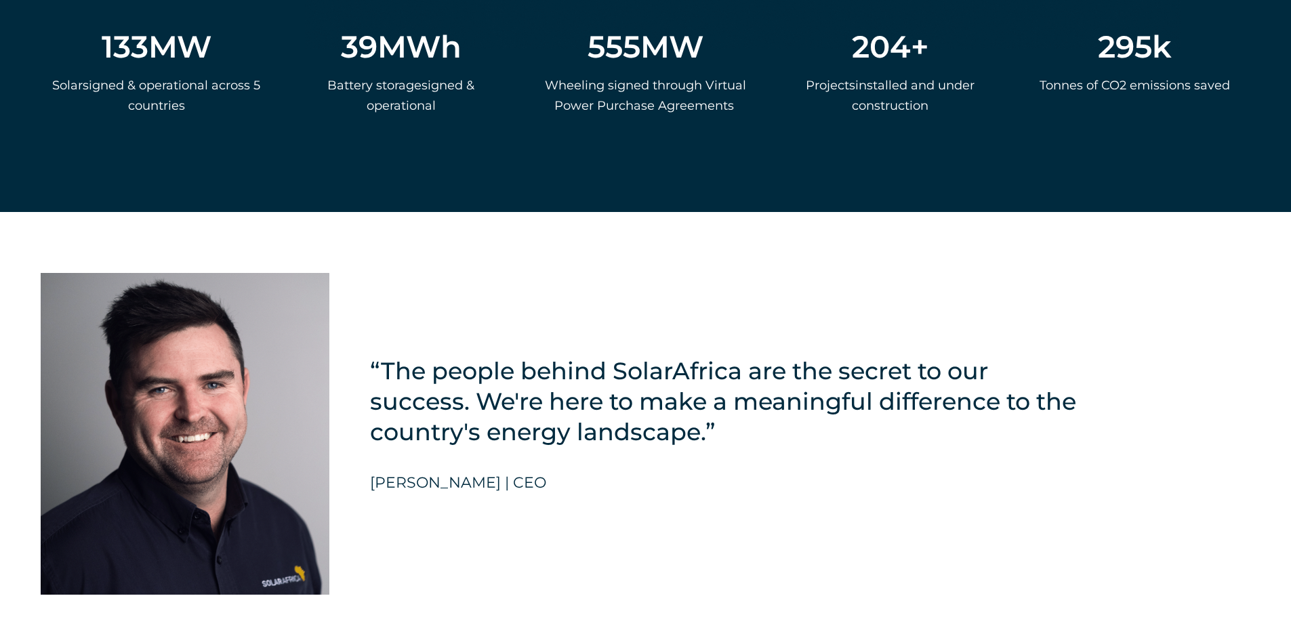
scroll to position [2915, 0]
